Goal: Connect with others: Connect with others

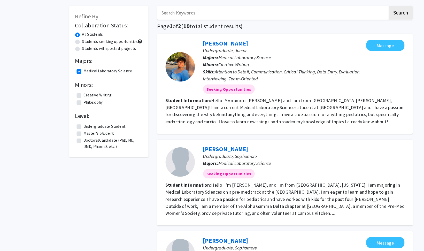
scroll to position [21, 0]
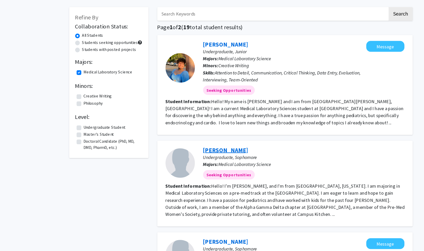
click at [183, 133] on link "[PERSON_NAME]" at bounding box center [199, 132] width 40 height 6
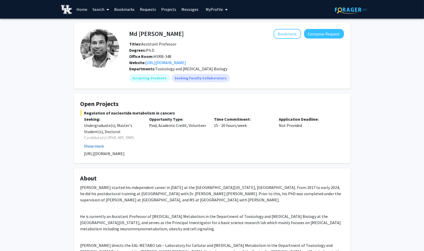
click at [96, 145] on button "Show more" at bounding box center [94, 146] width 20 height 6
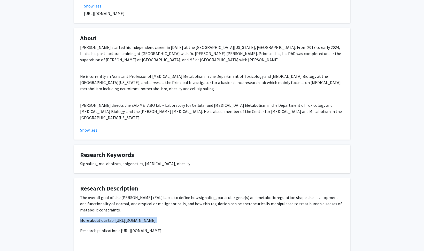
scroll to position [154, 0]
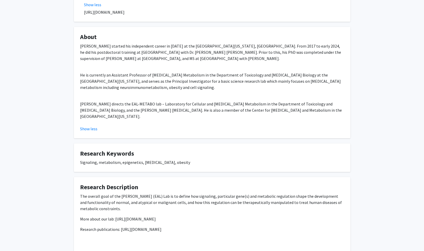
click at [57, 166] on div "Md [PERSON_NAME] Bookmark Compose Request Titles: Assistant Professor Degrees: …" at bounding box center [212, 75] width 424 height 421
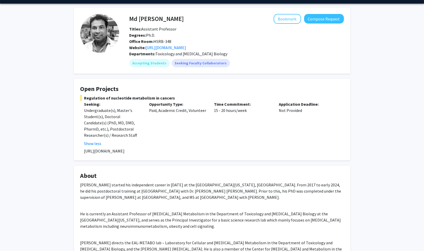
scroll to position [14, 0]
